Goal: Browse casually

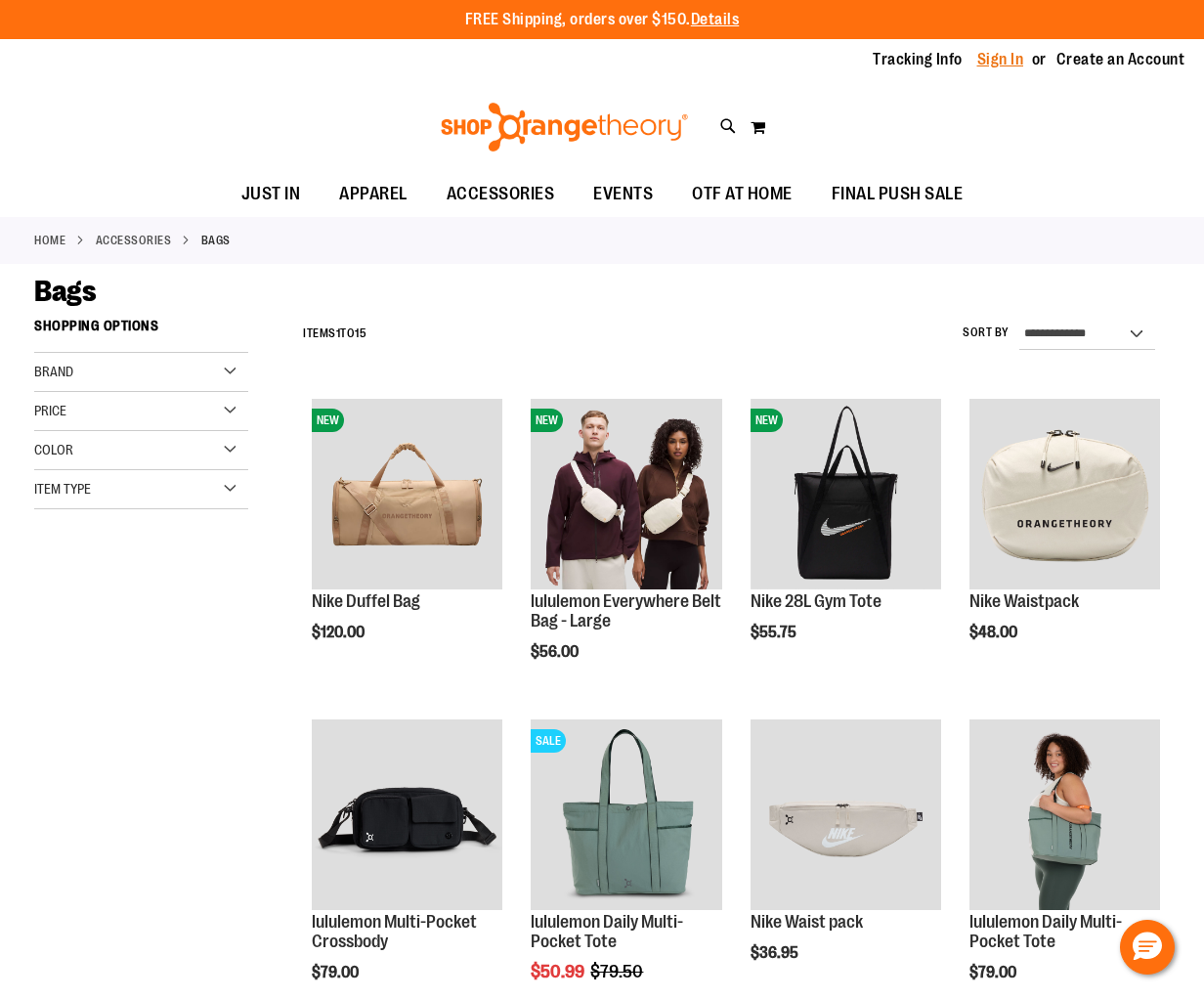
click at [989, 68] on link "Sign In" at bounding box center [1000, 59] width 47 height 22
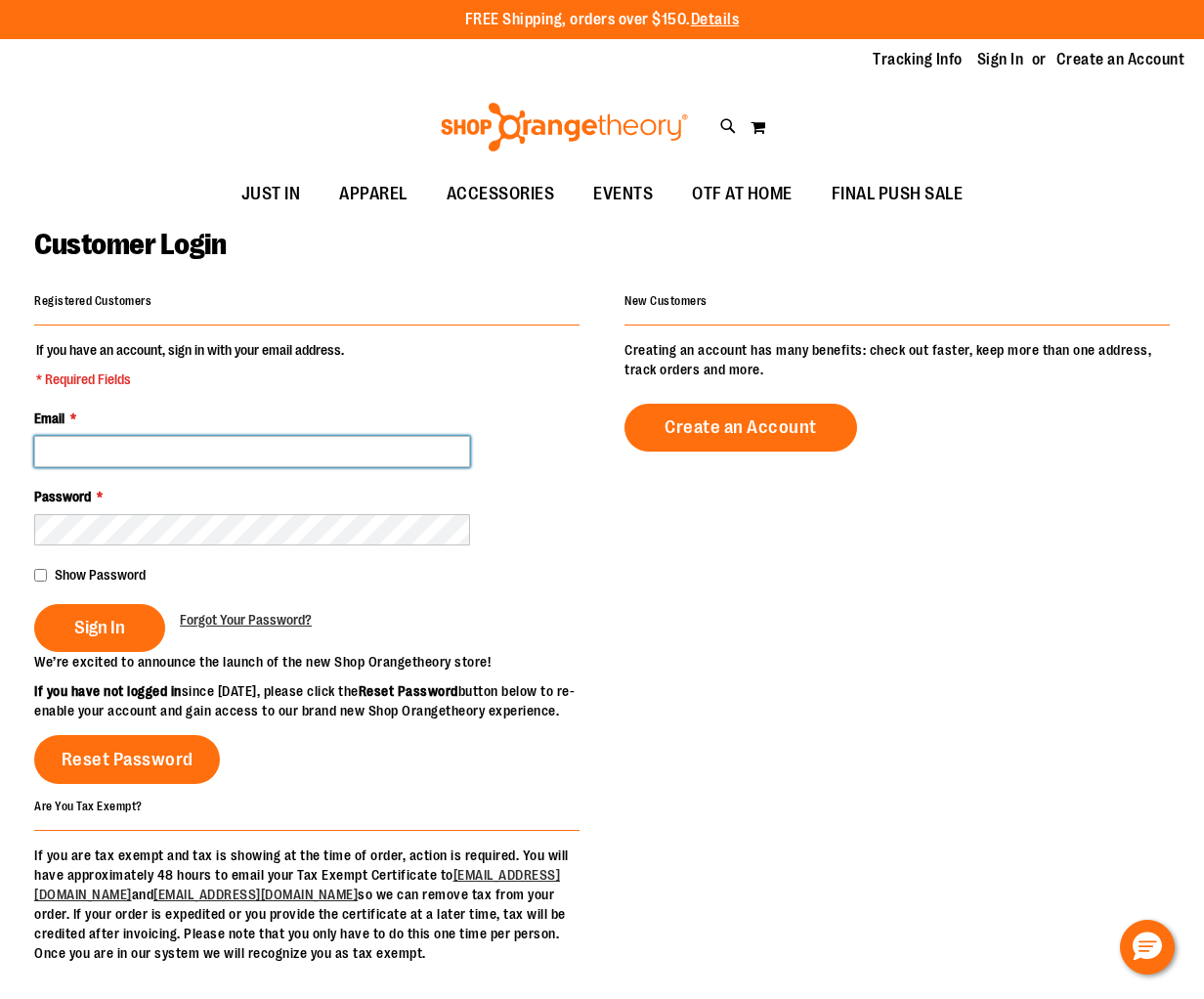
click at [282, 460] on input "Email *" at bounding box center [252, 451] width 436 height 32
type input "**********"
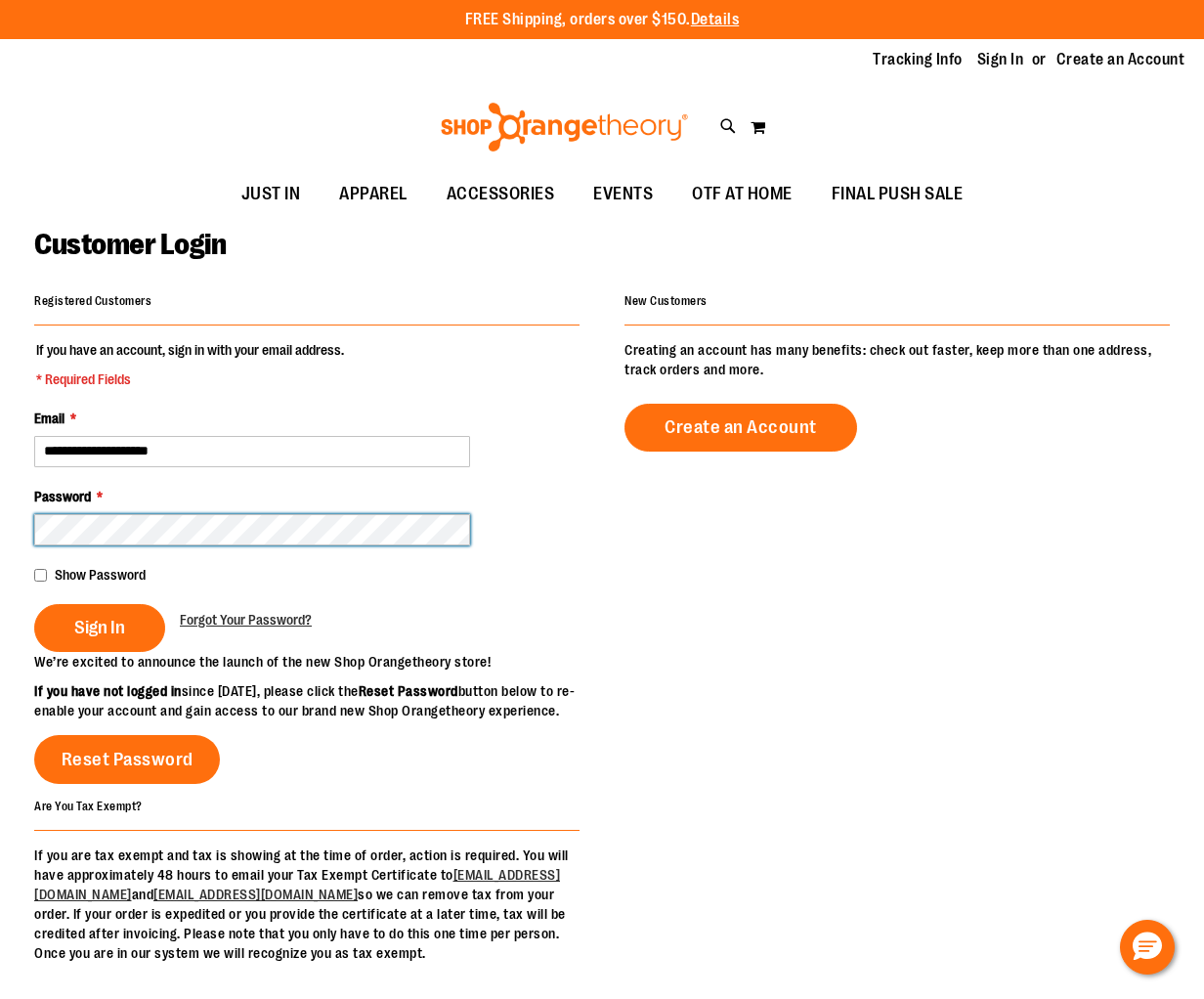
click at [35, 604] on button "Sign In" at bounding box center [100, 628] width 131 height 48
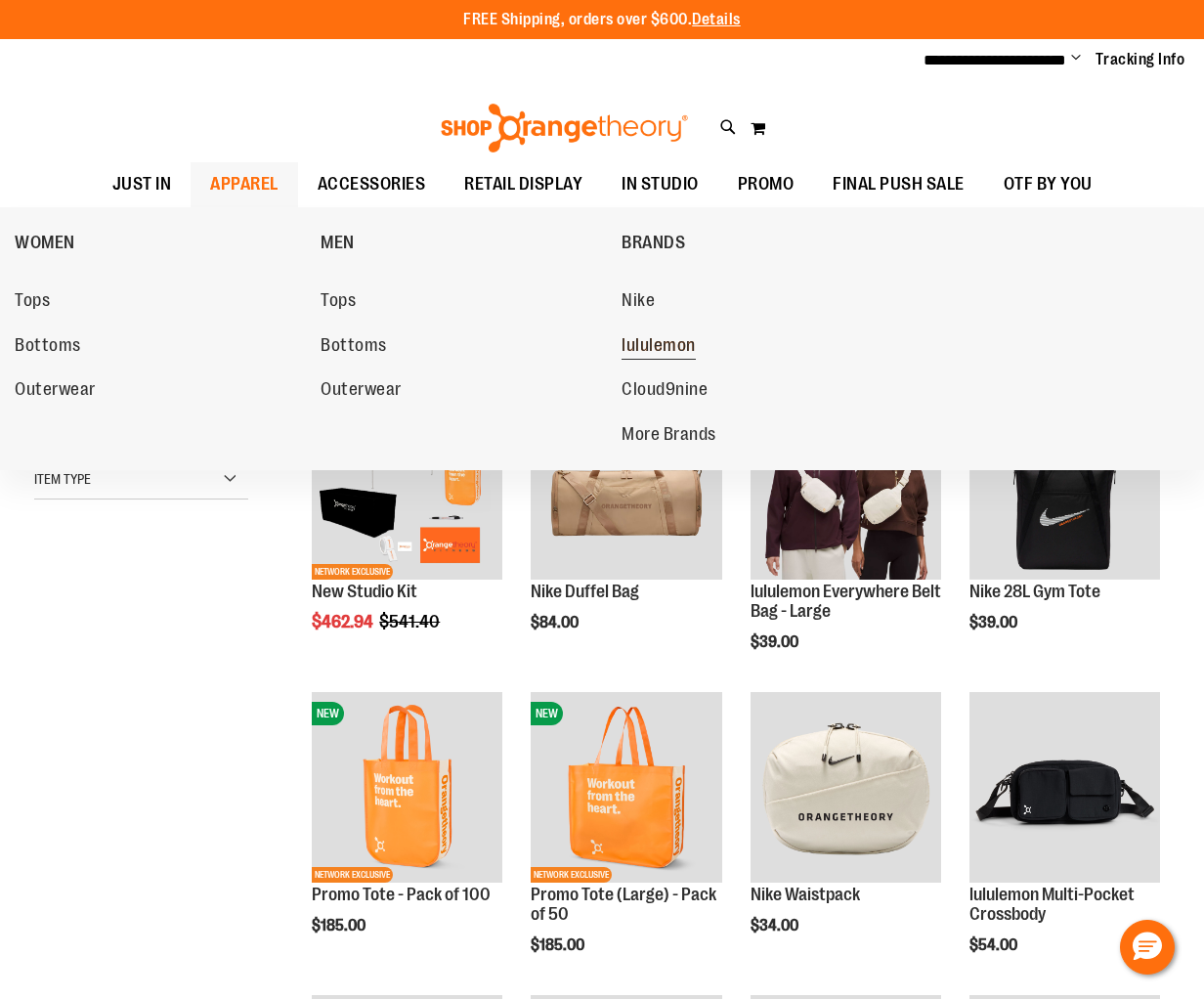
click at [668, 340] on span "lululemon" at bounding box center [658, 348] width 74 height 25
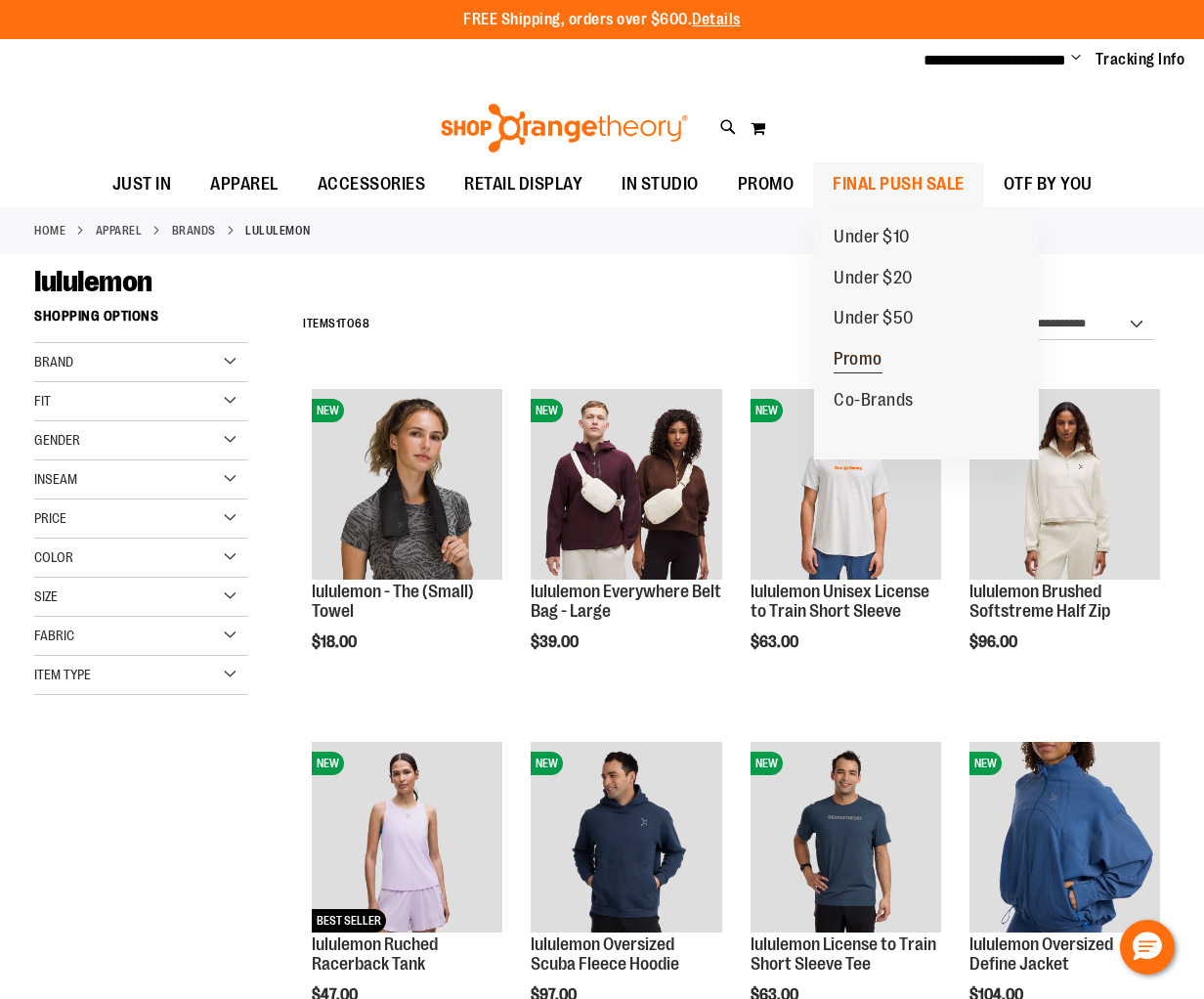
click at [868, 353] on span "Promo" at bounding box center [857, 360] width 49 height 25
click at [951, 178] on span "FINAL PUSH SALE" at bounding box center [898, 184] width 132 height 44
drag, startPoint x: 884, startPoint y: 381, endPoint x: 885, endPoint y: 397, distance: 16.0
click at [884, 381] on link "Co-Brands" at bounding box center [873, 400] width 119 height 41
click at [885, 397] on span "Co-Brands" at bounding box center [873, 402] width 80 height 25
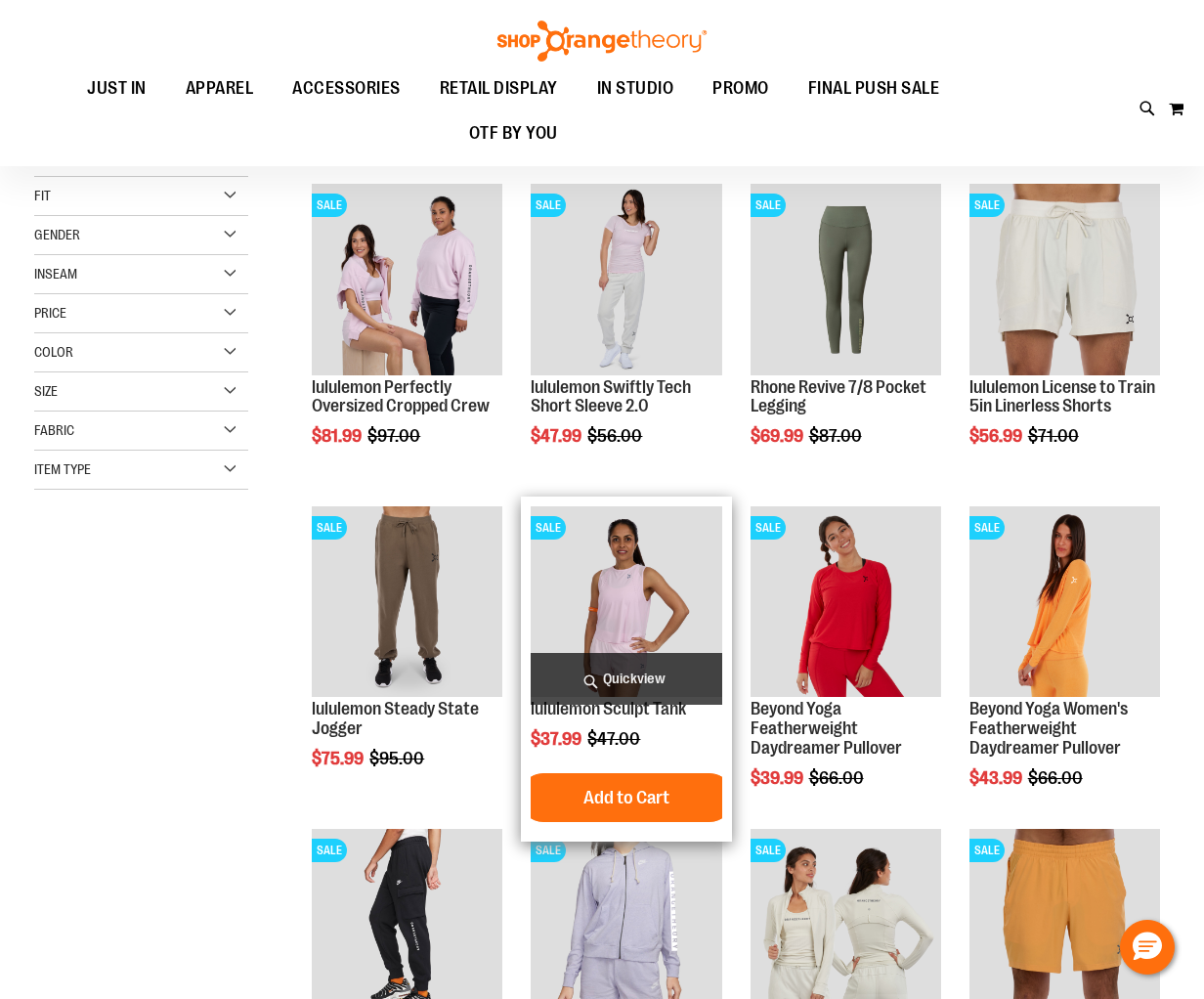
scroll to position [205, 0]
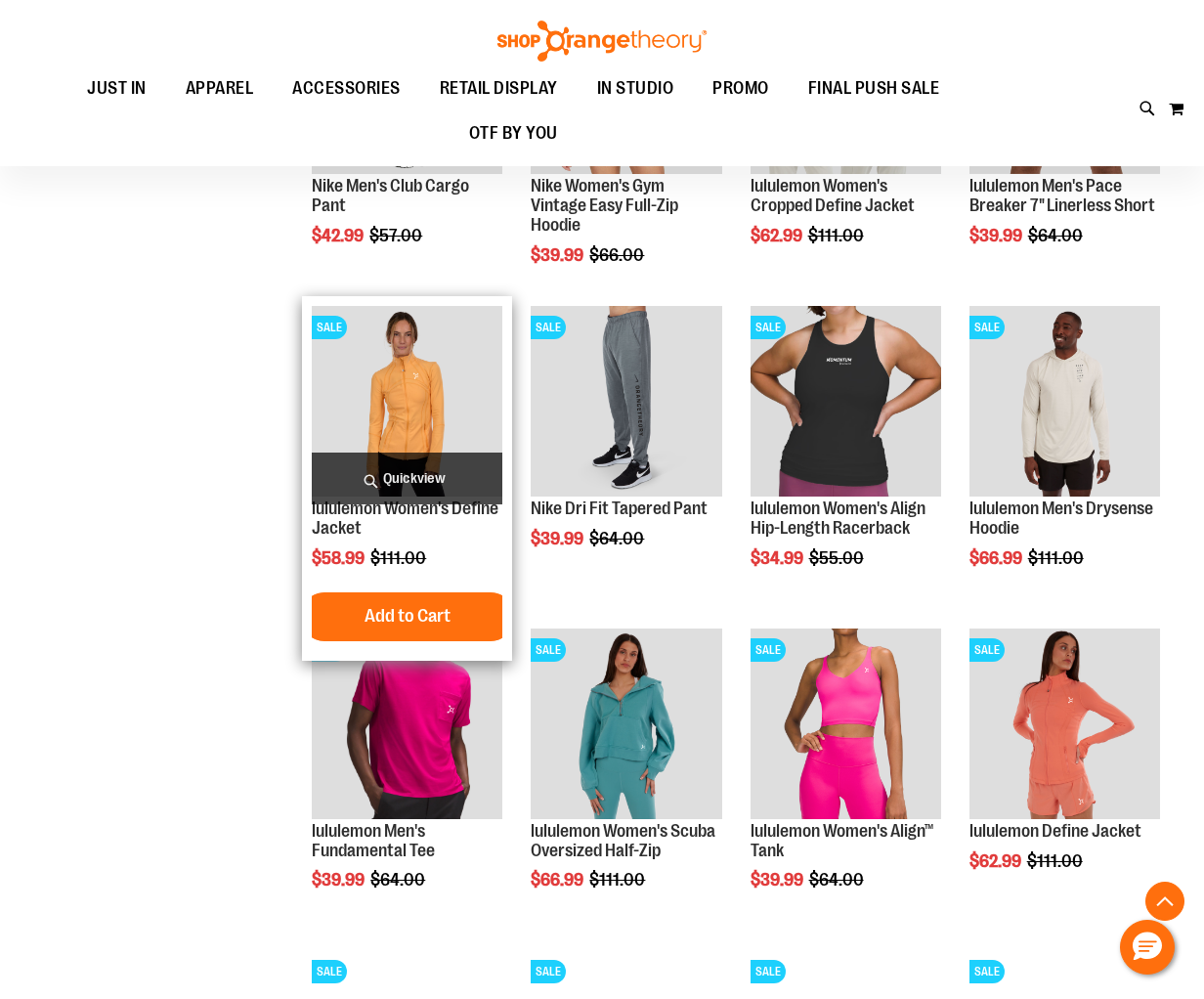
scroll to position [1085, 0]
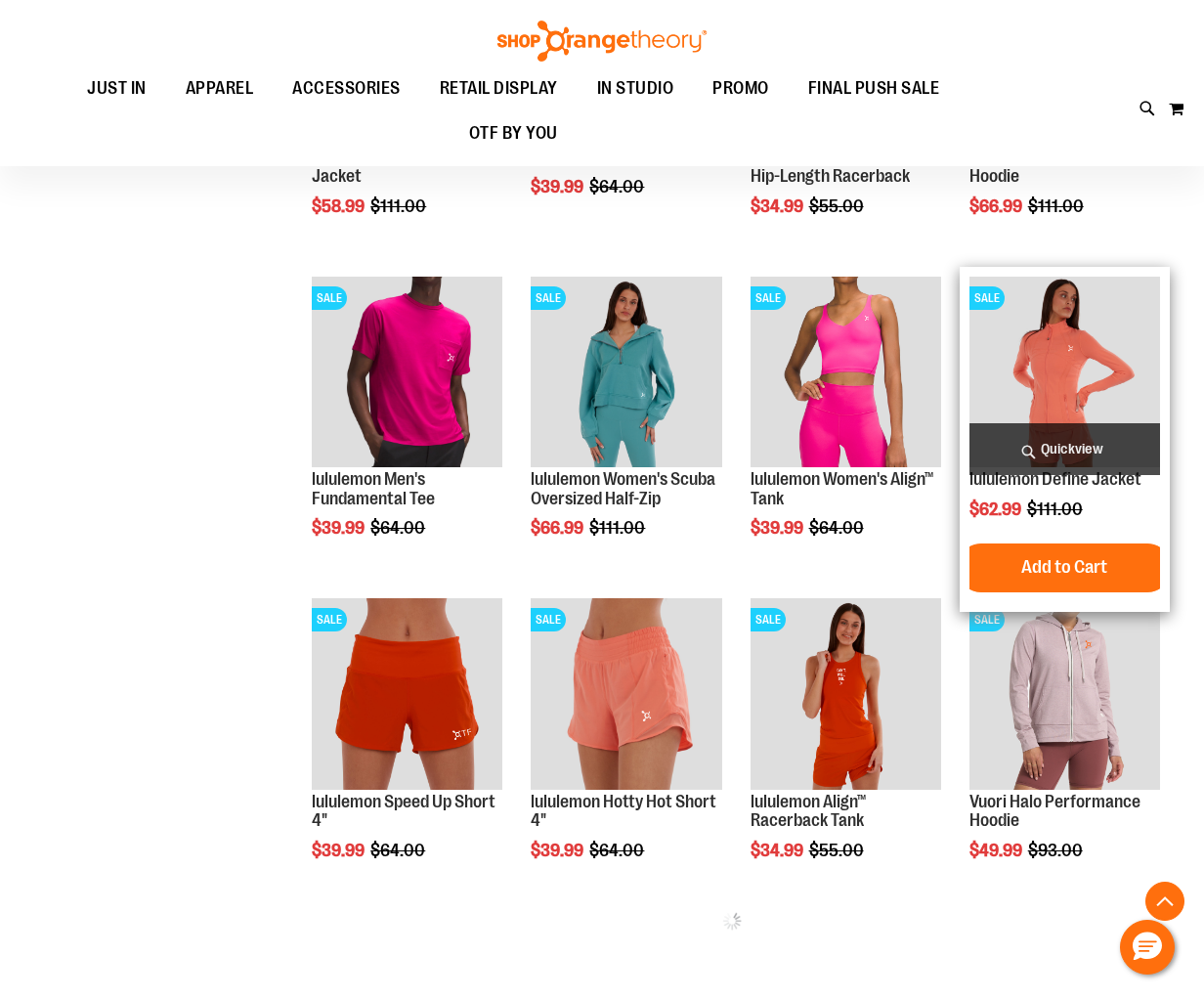
scroll to position [1427, 0]
